Goal: Task Accomplishment & Management: Manage account settings

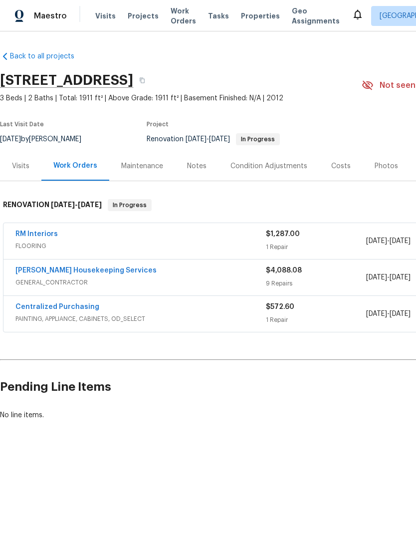
click at [380, 168] on div "Photos" at bounding box center [386, 166] width 23 height 10
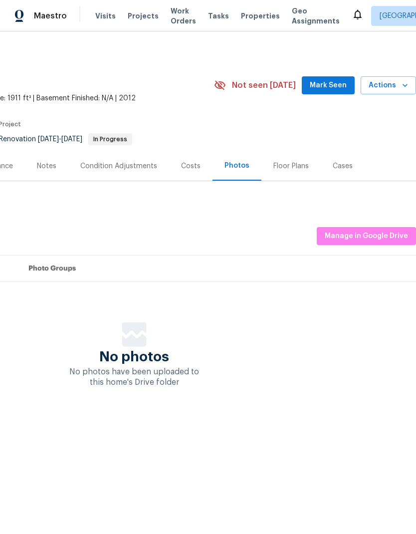
scroll to position [0, 148]
click at [373, 237] on span "Manage in Google Drive" at bounding box center [366, 236] width 83 height 12
click at [392, 229] on button "Manage in Google Drive" at bounding box center [366, 236] width 99 height 18
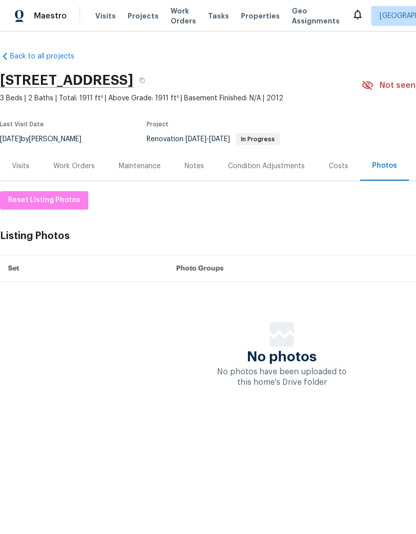
scroll to position [0, 0]
click at [67, 198] on span "Reset Listing Photos" at bounding box center [44, 200] width 72 height 12
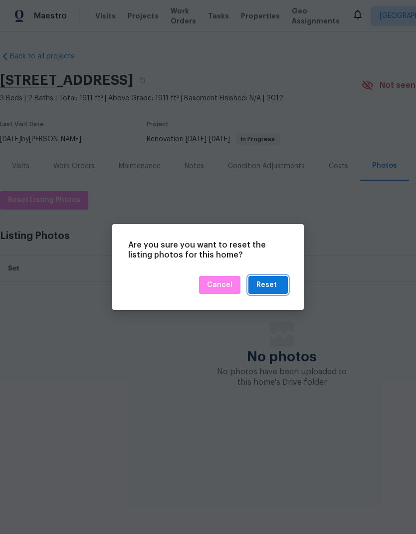
click at [276, 285] on div "Reset" at bounding box center [267, 285] width 20 height 12
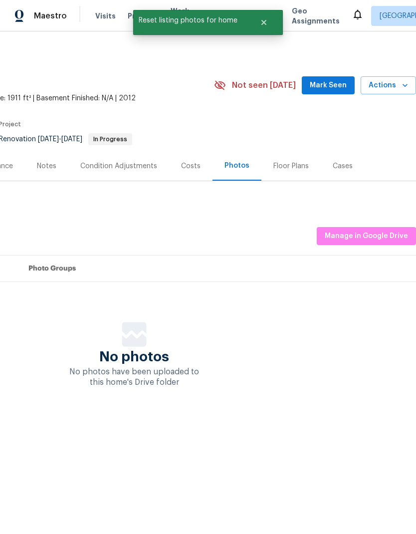
scroll to position [0, 148]
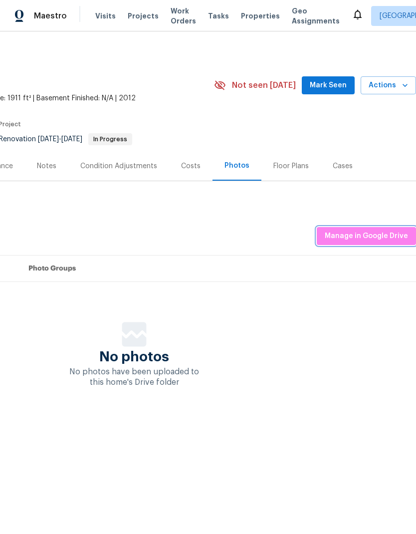
click at [378, 241] on span "Manage in Google Drive" at bounding box center [366, 236] width 83 height 12
click at [370, 242] on button "Manage in Google Drive" at bounding box center [366, 236] width 99 height 18
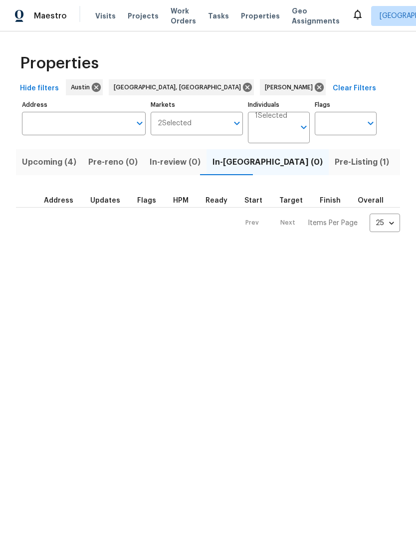
click at [329, 172] on button "Pre-Listing (1)" at bounding box center [362, 162] width 66 height 26
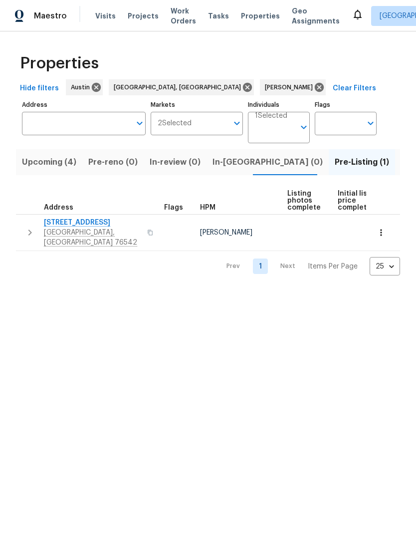
click at [111, 223] on span "5705 Southern Belle Dr" at bounding box center [92, 223] width 97 height 10
click at [290, 135] on input "Individuals" at bounding box center [275, 131] width 40 height 23
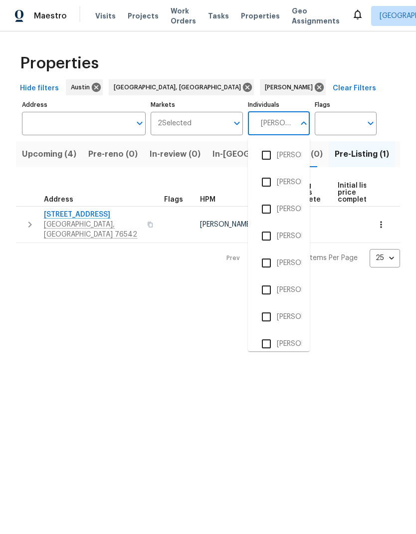
type input "Martin"
click at [271, 266] on input "checkbox" at bounding box center [266, 263] width 21 height 21
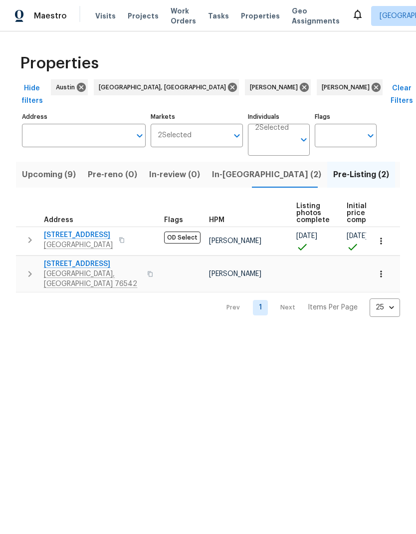
click at [401, 168] on span "Listed (32)" at bounding box center [422, 175] width 42 height 14
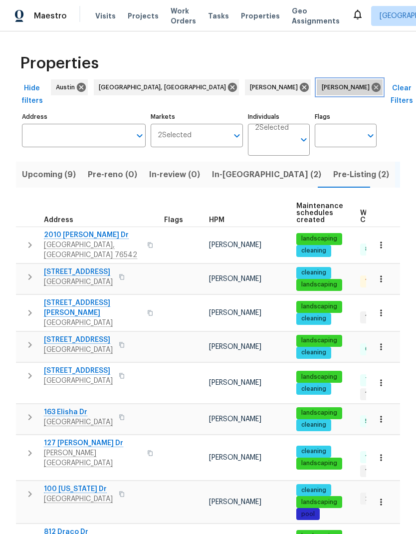
click at [371, 90] on icon at bounding box center [376, 87] width 11 height 11
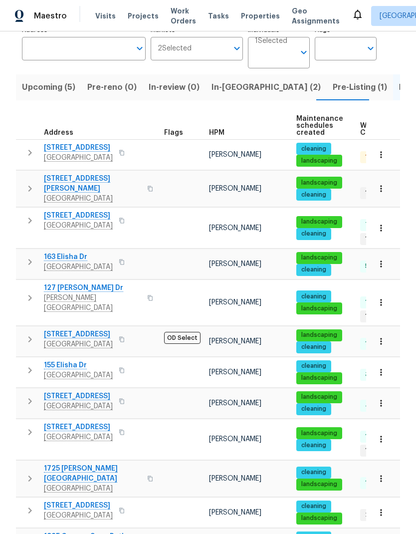
scroll to position [66, 0]
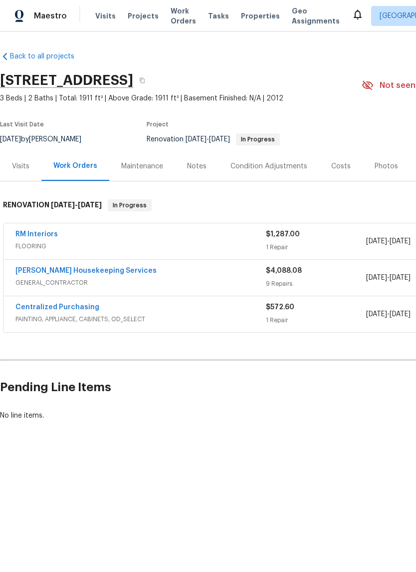
click at [217, 240] on div "RM Interiors" at bounding box center [140, 235] width 251 height 12
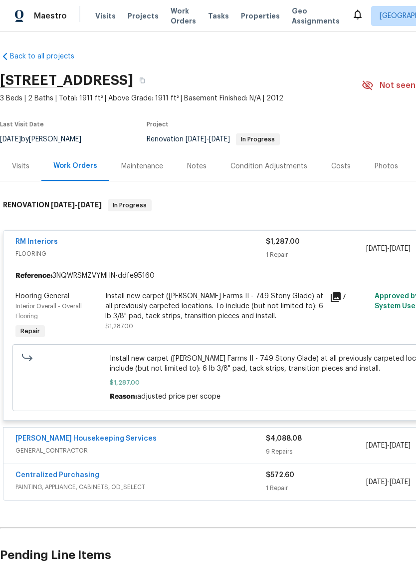
click at [246, 306] on div "Install new carpet (Abshire Farms II - 749 Stony Glade) at all previously carpe…" at bounding box center [214, 306] width 219 height 30
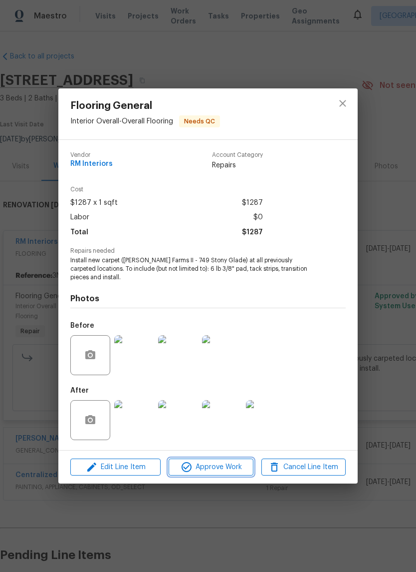
click at [223, 471] on span "Approve Work" at bounding box center [211, 467] width 78 height 12
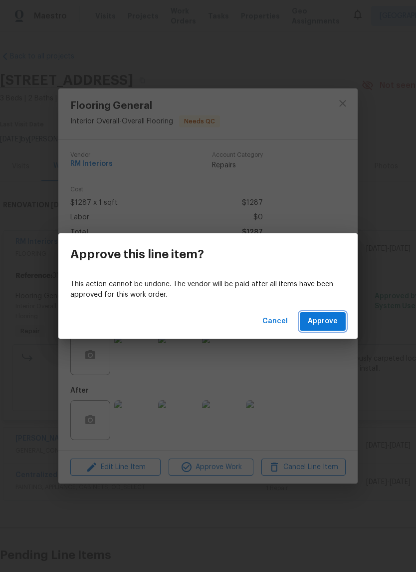
click at [331, 322] on span "Approve" at bounding box center [323, 321] width 30 height 12
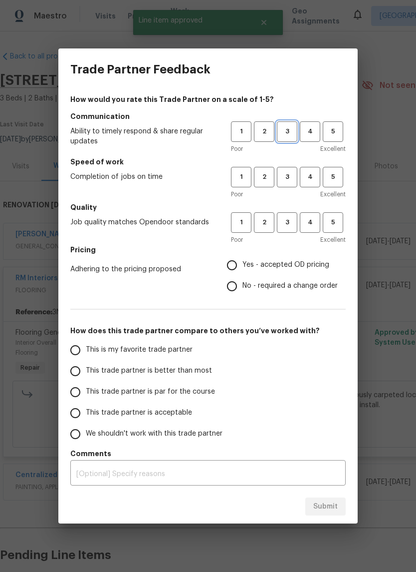
click at [289, 131] on span "3" at bounding box center [287, 131] width 18 height 11
click at [283, 176] on span "3" at bounding box center [287, 176] width 18 height 11
click at [287, 224] on span "3" at bounding box center [287, 222] width 18 height 11
click at [229, 271] on input "Yes - accepted OD pricing" at bounding box center [232, 265] width 21 height 21
radio input "true"
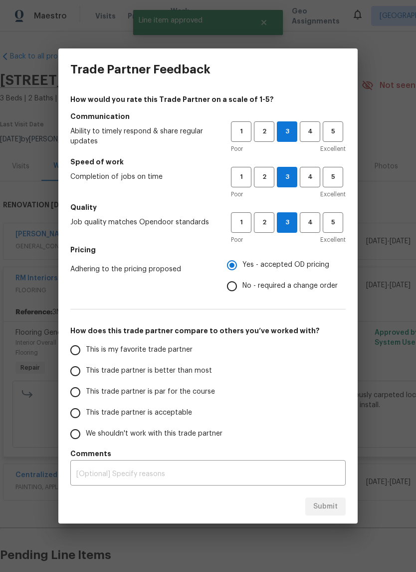
click at [70, 398] on input "This trade partner is par for the course" at bounding box center [75, 391] width 21 height 21
click at [334, 508] on span "Submit" at bounding box center [326, 506] width 24 height 12
radio input "true"
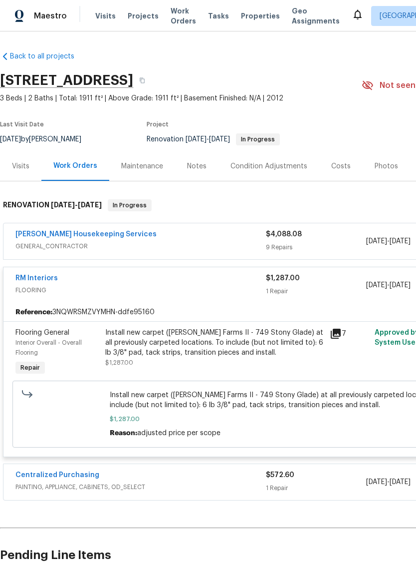
click at [286, 168] on div "Condition Adjustments" at bounding box center [269, 166] width 77 height 10
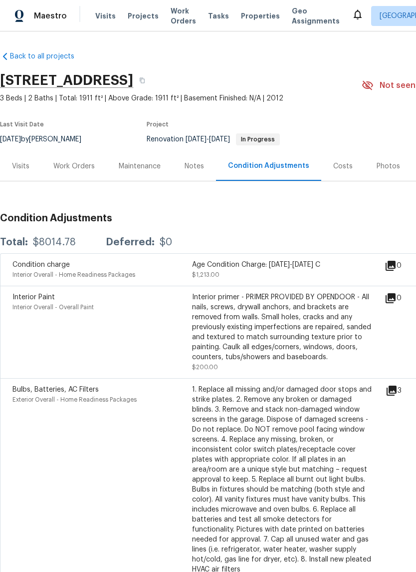
click at [377, 168] on div "Photos" at bounding box center [388, 166] width 23 height 10
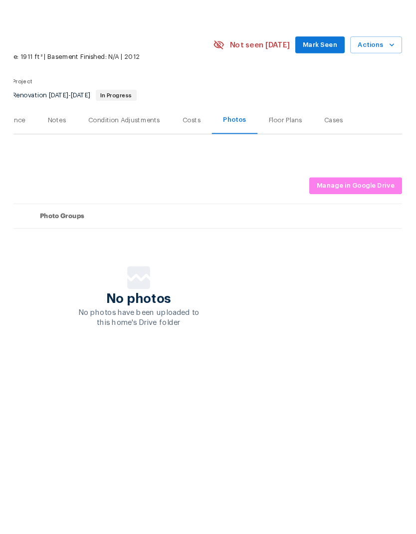
scroll to position [0, 148]
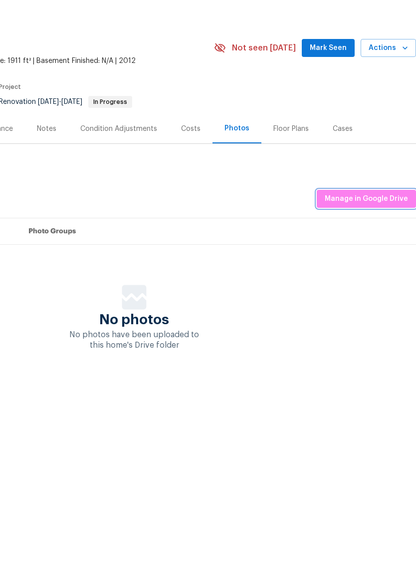
click at [380, 230] on span "Manage in Google Drive" at bounding box center [366, 236] width 83 height 12
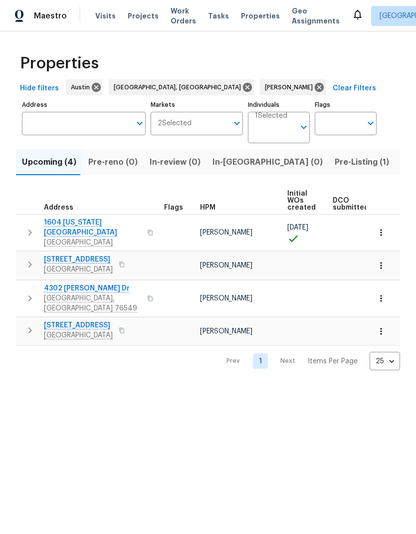
click at [401, 160] on span "Listed (12)" at bounding box center [421, 162] width 41 height 14
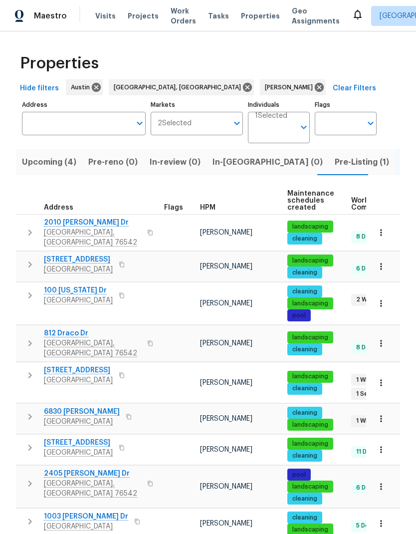
click at [386, 262] on icon "button" at bounding box center [381, 267] width 10 height 10
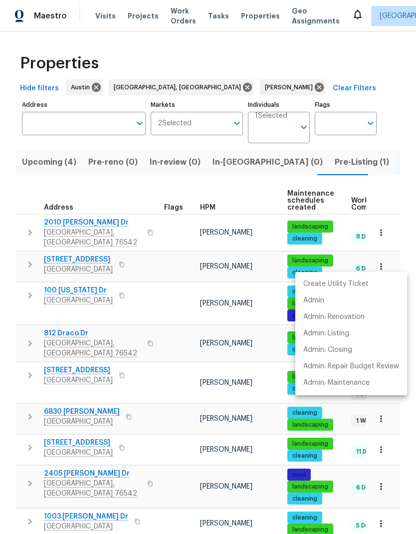
click at [99, 262] on div at bounding box center [208, 267] width 416 height 534
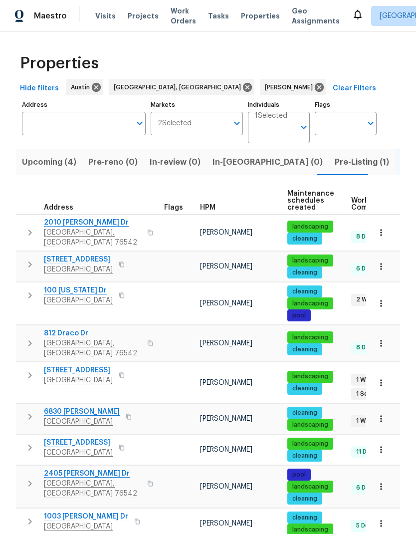
click at [92, 257] on span "1610 Cottonwood Ct" at bounding box center [78, 260] width 69 height 10
click at [335, 168] on span "Pre-Listing (1)" at bounding box center [362, 162] width 54 height 14
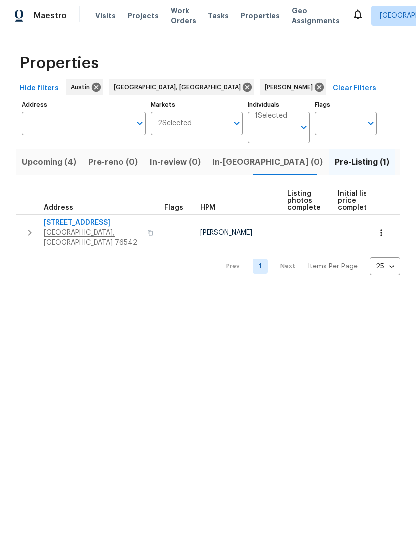
click at [148, 231] on icon "button" at bounding box center [150, 232] width 5 height 5
click at [144, 227] on button "button" at bounding box center [150, 233] width 12 height 24
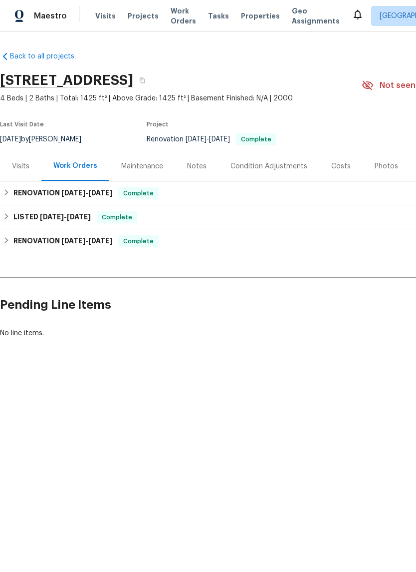
click at [23, 168] on div "Visits" at bounding box center [20, 166] width 17 height 10
